Goal: Information Seeking & Learning: Learn about a topic

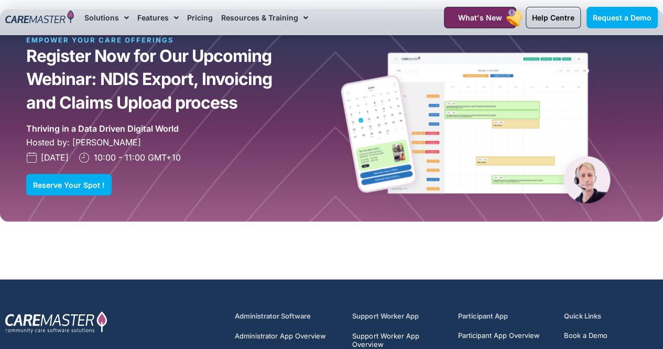
scroll to position [2731, 0]
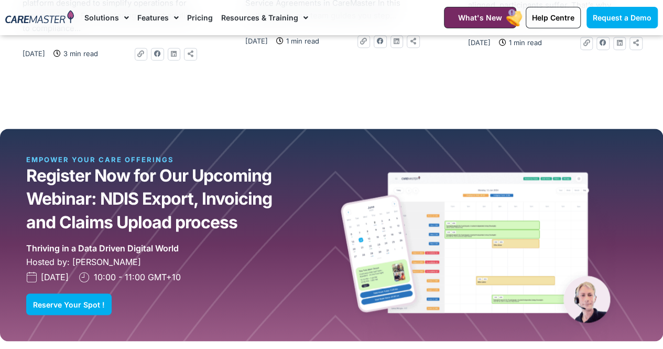
click at [199, 15] on link "Pricing" at bounding box center [200, 17] width 26 height 35
